Goal: Check status: Check status

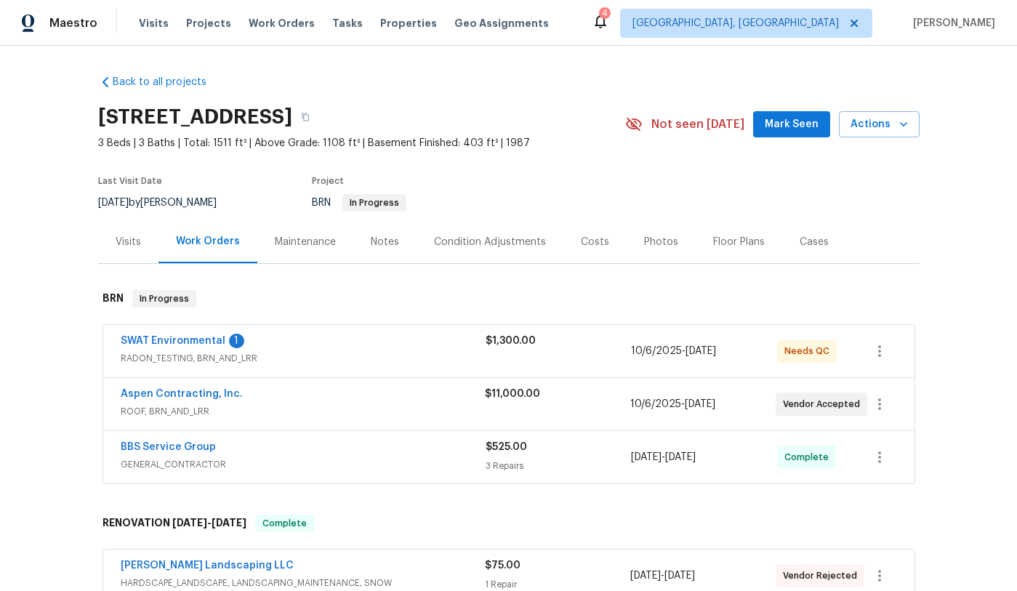
click at [303, 242] on div "Maintenance" at bounding box center [305, 242] width 61 height 15
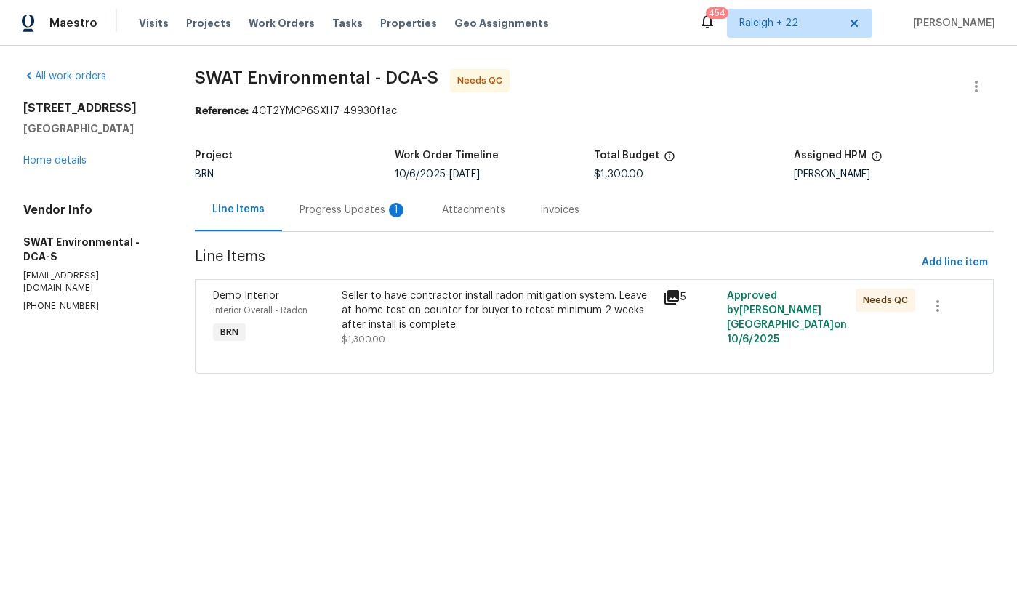
click at [364, 214] on div "Progress Updates 1" at bounding box center [354, 210] width 108 height 15
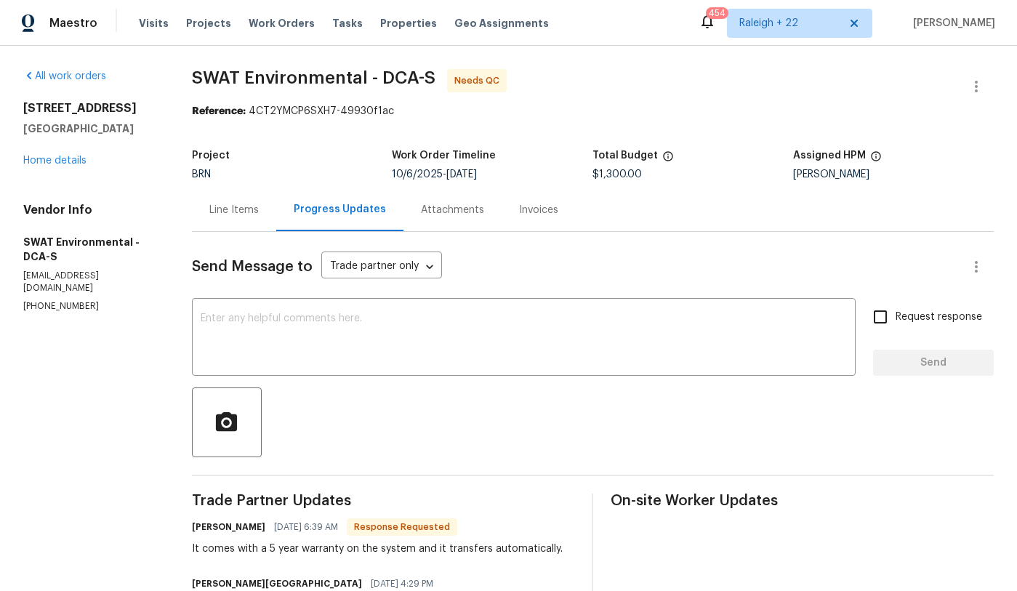
click at [540, 213] on div "Invoices" at bounding box center [538, 210] width 39 height 15
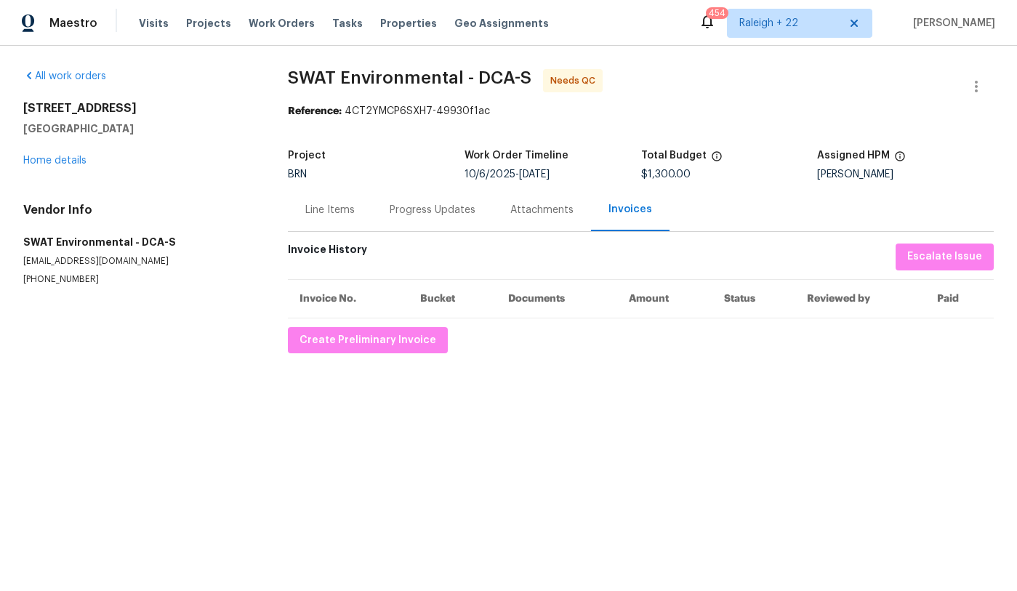
click at [418, 209] on div "Progress Updates" at bounding box center [433, 210] width 86 height 15
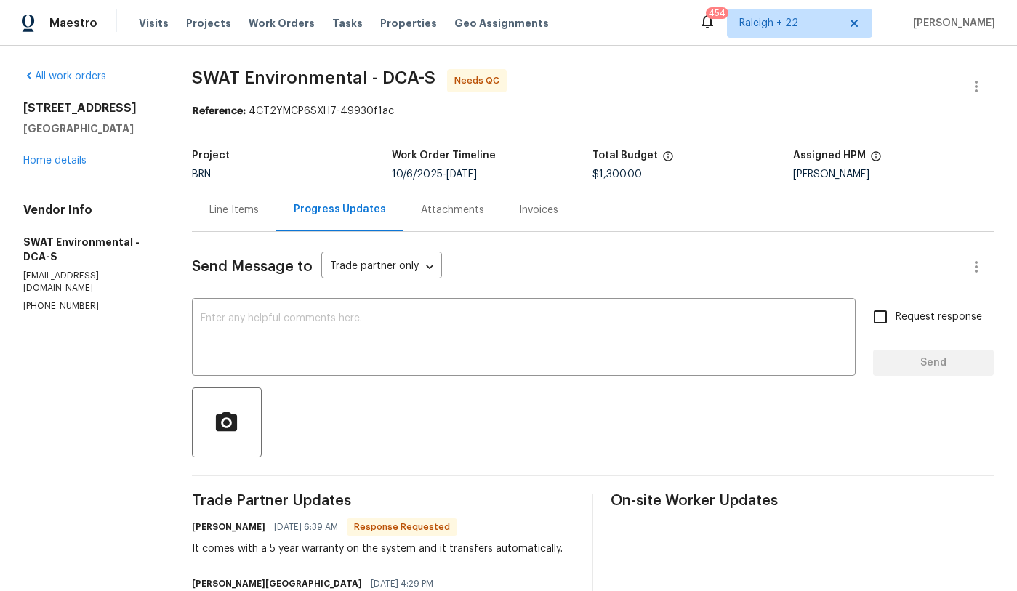
click at [629, 208] on div "Line Items Progress Updates Attachments Invoices" at bounding box center [593, 210] width 802 height 44
